Goal: Check status: Check status

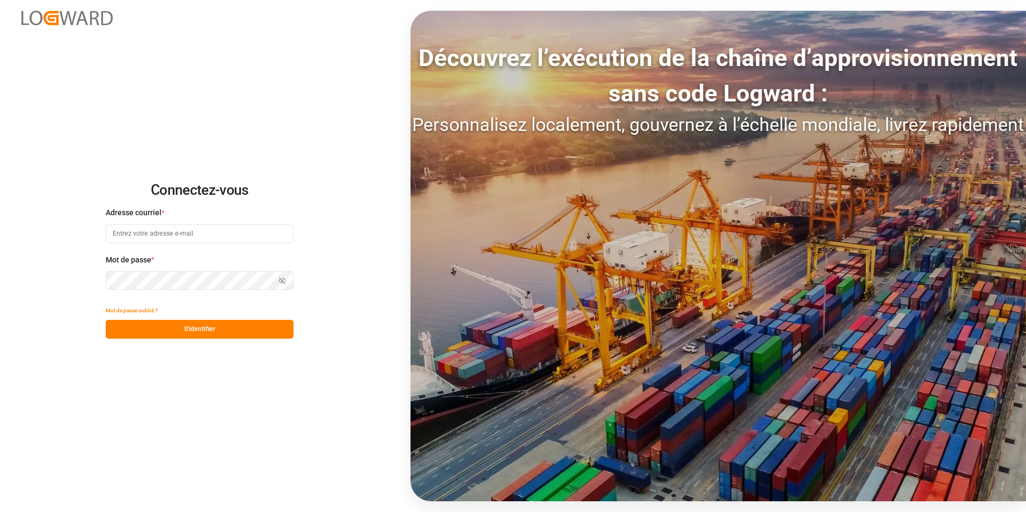
type input "[PERSON_NAME][EMAIL_ADDRESS][PERSON_NAME][DOMAIN_NAME]"
click at [239, 328] on button "S'identifier" at bounding box center [200, 329] width 188 height 19
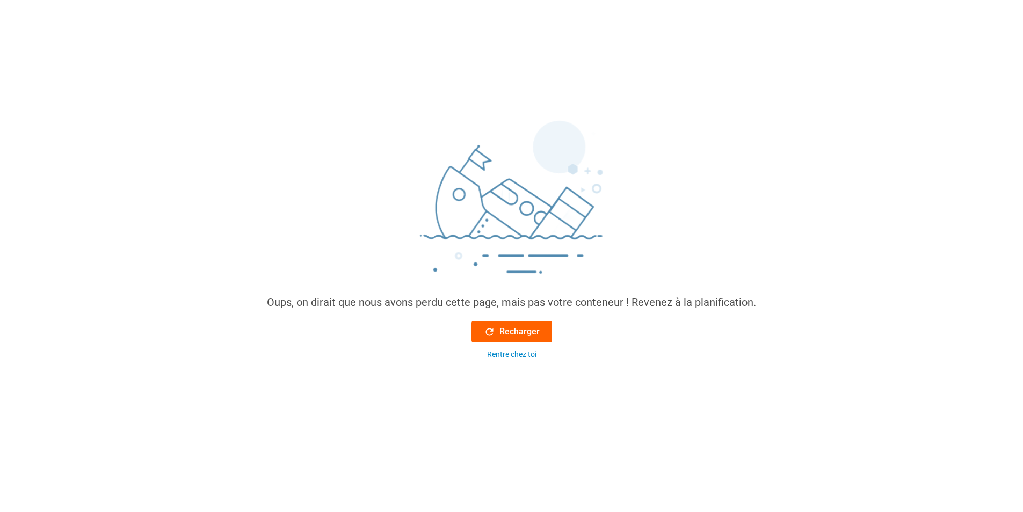
click at [484, 326] on icon at bounding box center [489, 331] width 11 height 11
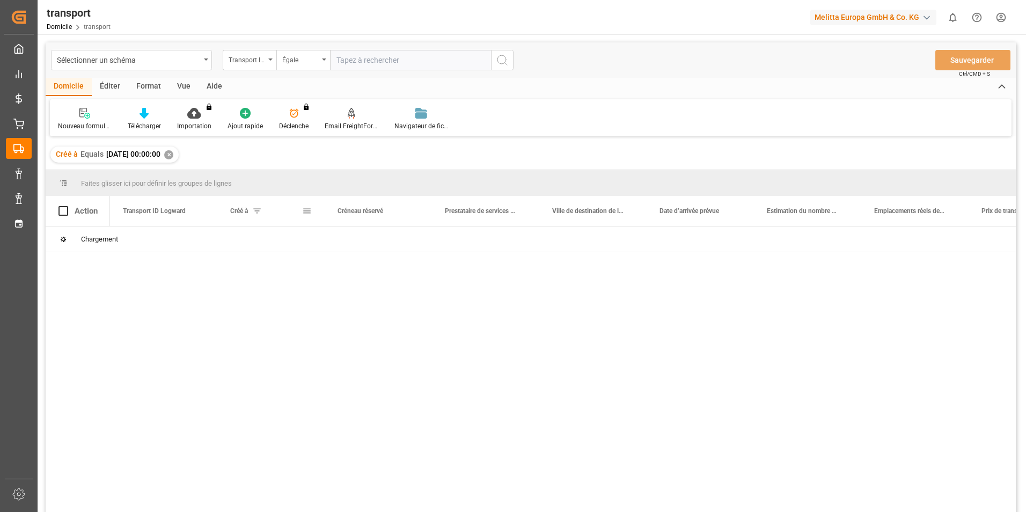
click at [260, 209] on span at bounding box center [257, 211] width 10 height 10
click at [305, 215] on span at bounding box center [307, 211] width 10 height 10
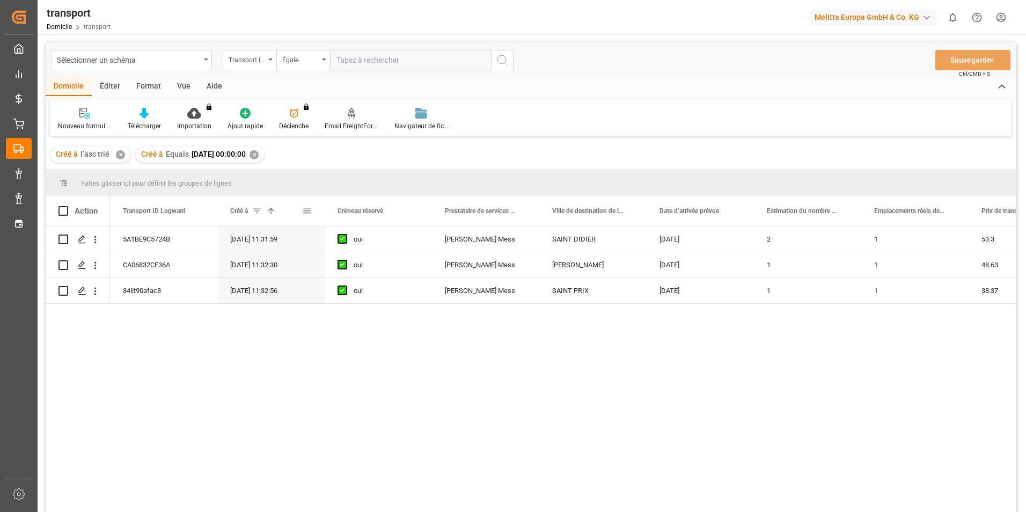
click at [308, 207] on div "Créé à 1" at bounding box center [271, 211] width 82 height 30
click at [307, 210] on span at bounding box center [307, 211] width 10 height 10
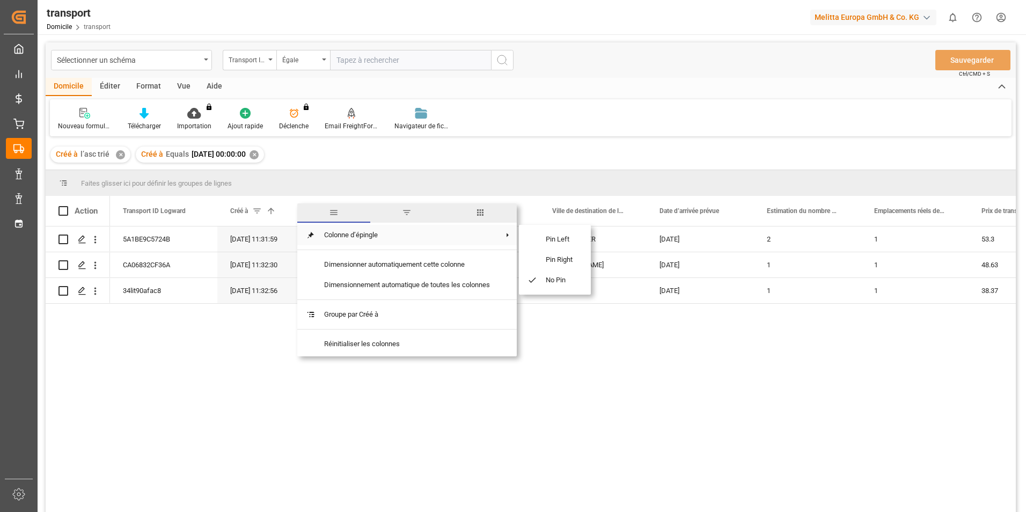
click at [402, 214] on span "filtre" at bounding box center [406, 212] width 73 height 19
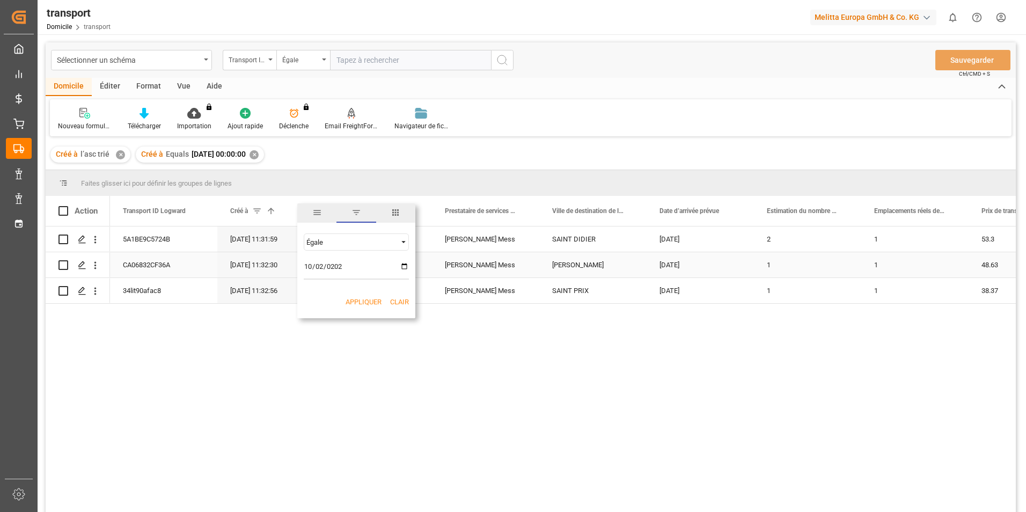
type input "[DATE]"
click at [374, 302] on button "Appliquer" at bounding box center [364, 302] width 36 height 11
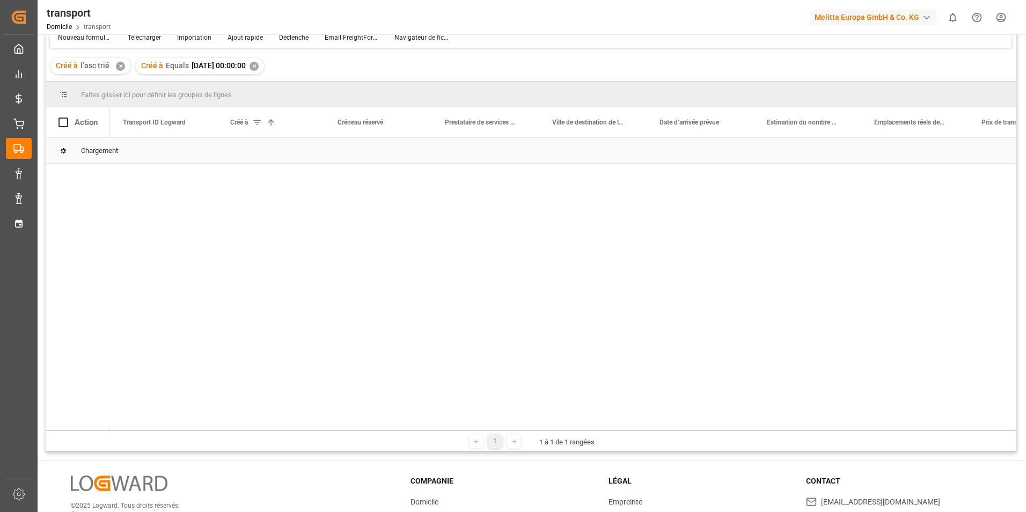
scroll to position [107, 0]
